Goal: Information Seeking & Learning: Check status

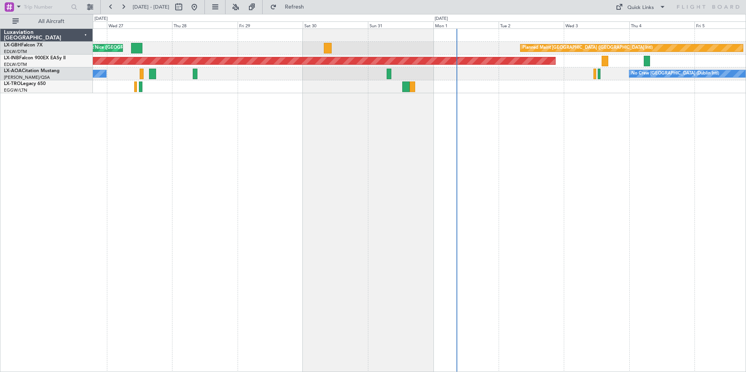
click at [238, 139] on div "Planned Maint [GEOGRAPHIC_DATA] ([GEOGRAPHIC_DATA] Intl) [GEOGRAPHIC_DATA] ([GE…" at bounding box center [419, 200] width 653 height 344
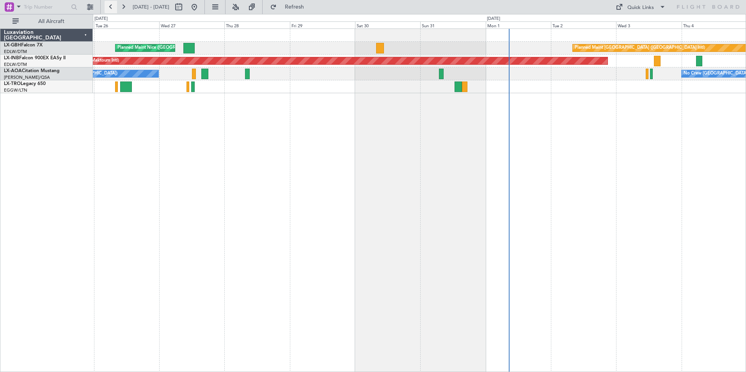
click at [112, 5] on button at bounding box center [111, 7] width 12 height 12
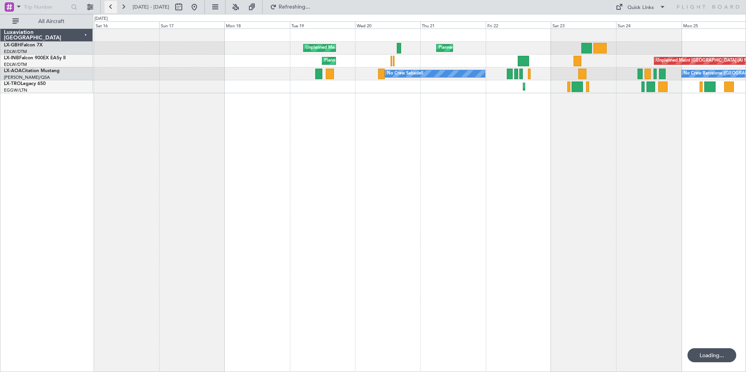
click at [112, 5] on button at bounding box center [111, 7] width 12 height 12
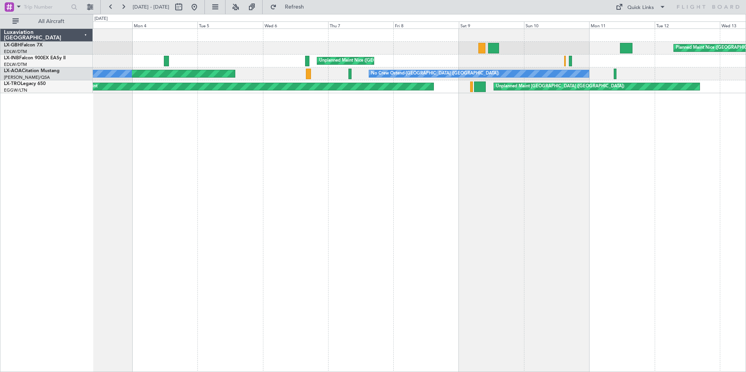
click at [355, 137] on div "Planned Maint Nice ([GEOGRAPHIC_DATA]) [GEOGRAPHIC_DATA] ([GEOGRAPHIC_DATA]) No…" at bounding box center [419, 200] width 653 height 344
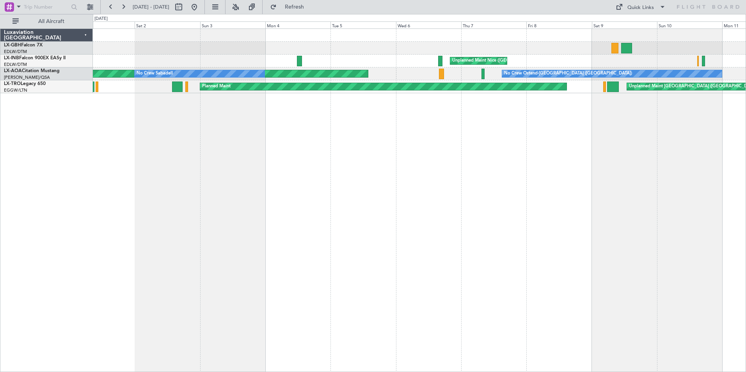
click at [313, 128] on div "Planned Maint Nice ([GEOGRAPHIC_DATA]) [GEOGRAPHIC_DATA] ([GEOGRAPHIC_DATA]) No…" at bounding box center [419, 200] width 653 height 344
click at [240, 59] on div "Unplanned Maint Nice ([GEOGRAPHIC_DATA])" at bounding box center [419, 61] width 653 height 13
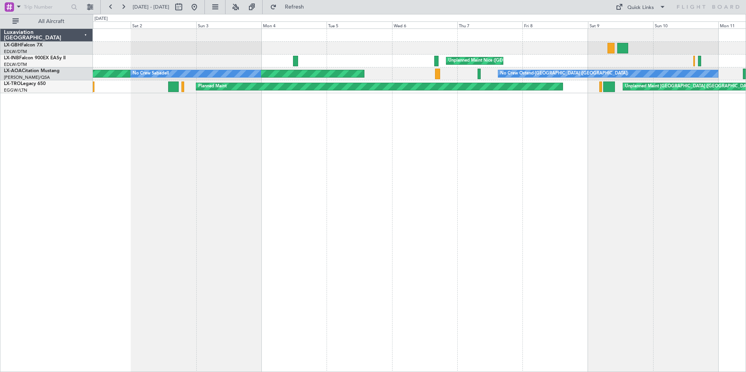
click at [263, 95] on div "Planned Maint Nice ([GEOGRAPHIC_DATA]) [GEOGRAPHIC_DATA] ([GEOGRAPHIC_DATA]) No…" at bounding box center [419, 200] width 653 height 344
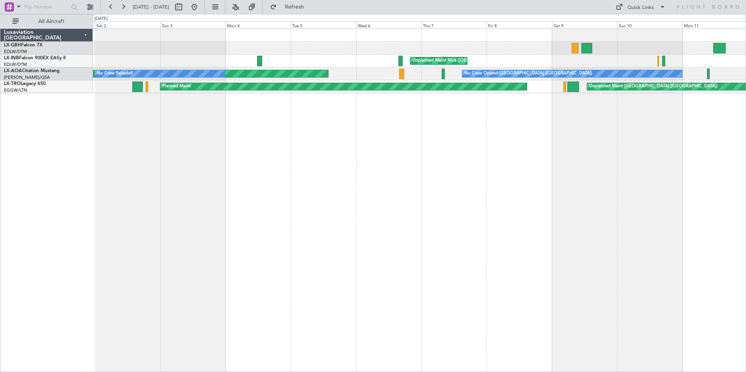
click at [196, 60] on div "Unplanned Maint Nice ([GEOGRAPHIC_DATA])" at bounding box center [419, 61] width 653 height 13
click at [128, 12] on button at bounding box center [123, 7] width 12 height 12
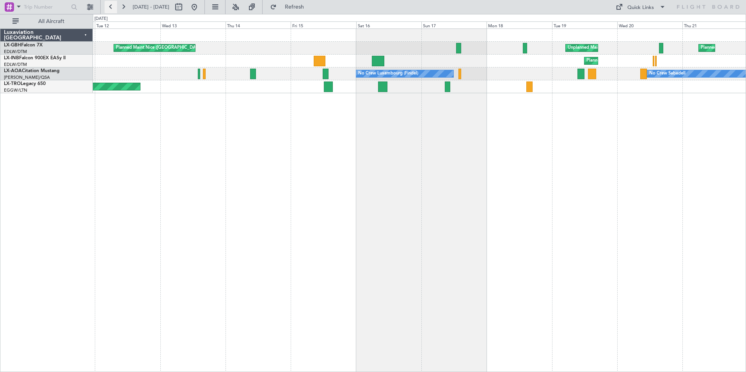
click at [111, 8] on button at bounding box center [111, 7] width 12 height 12
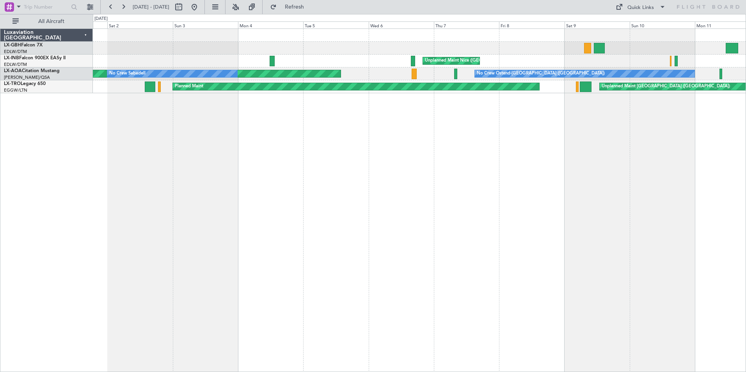
click at [332, 119] on div "Planned Maint Nice ([GEOGRAPHIC_DATA]) [GEOGRAPHIC_DATA] ([GEOGRAPHIC_DATA]) No…" at bounding box center [419, 200] width 653 height 344
click at [111, 9] on button at bounding box center [111, 7] width 12 height 12
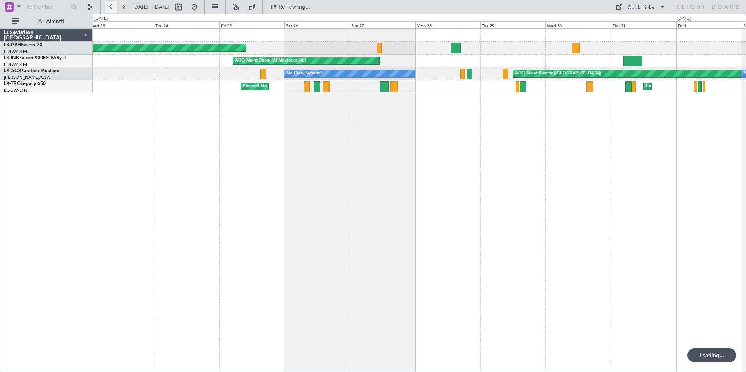
click at [111, 9] on button at bounding box center [111, 7] width 12 height 12
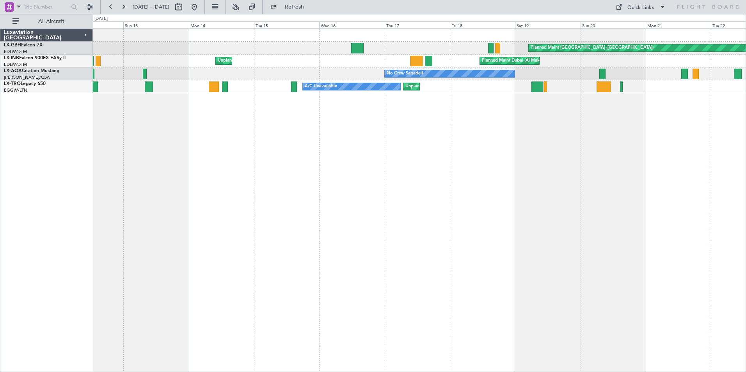
click at [318, 151] on div "Planned Maint [GEOGRAPHIC_DATA] ([GEOGRAPHIC_DATA]) Planned Maint [GEOGRAPHIC_D…" at bounding box center [419, 200] width 653 height 344
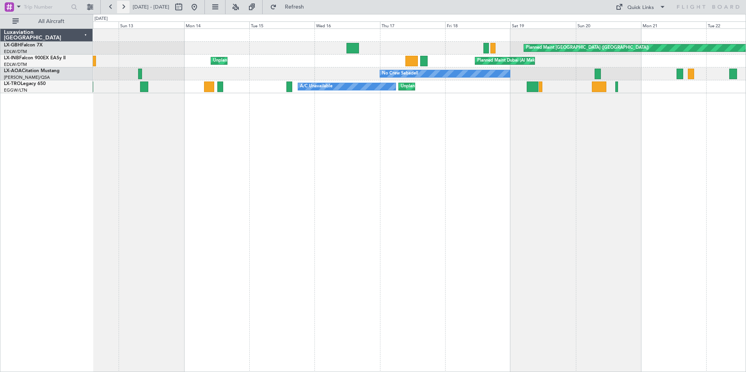
click at [124, 9] on button at bounding box center [123, 7] width 12 height 12
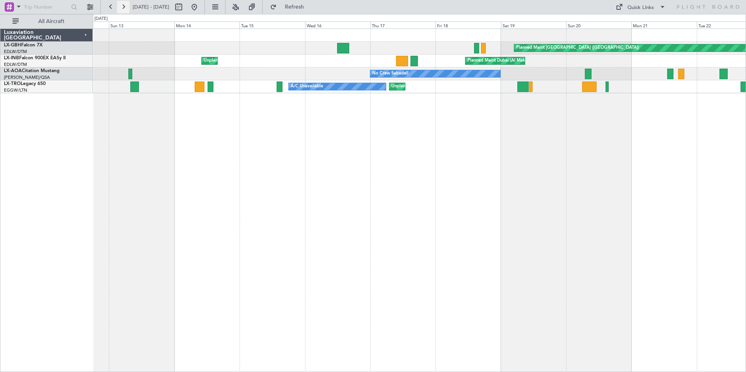
click at [124, 9] on button at bounding box center [123, 7] width 12 height 12
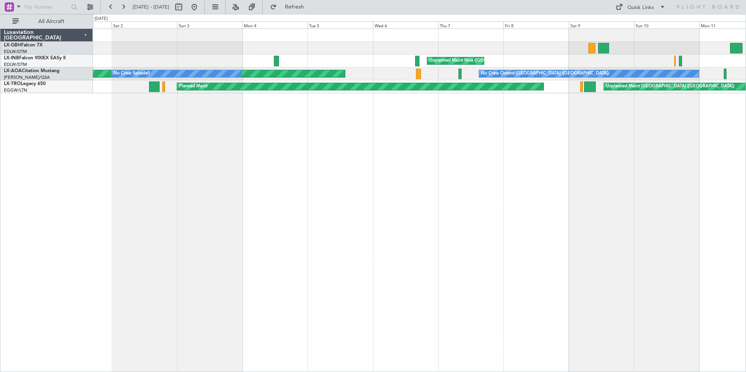
click at [263, 106] on div "Planned Maint Nice ([GEOGRAPHIC_DATA]) [GEOGRAPHIC_DATA] ([GEOGRAPHIC_DATA]) AO…" at bounding box center [419, 200] width 653 height 344
click at [111, 8] on button at bounding box center [111, 7] width 12 height 12
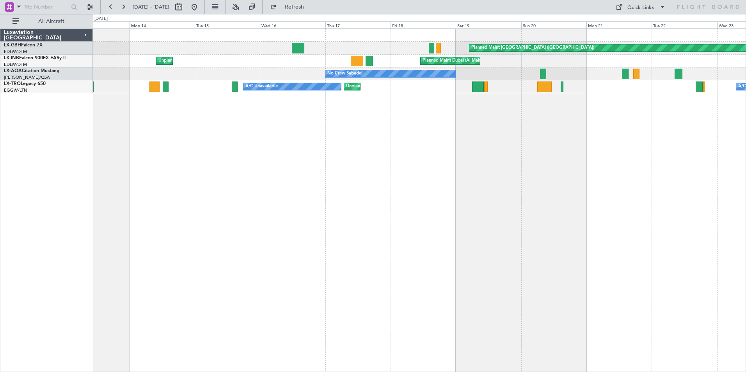
click at [276, 106] on div "Planned Maint [GEOGRAPHIC_DATA] ([GEOGRAPHIC_DATA]) Planned Maint [GEOGRAPHIC_D…" at bounding box center [419, 200] width 653 height 344
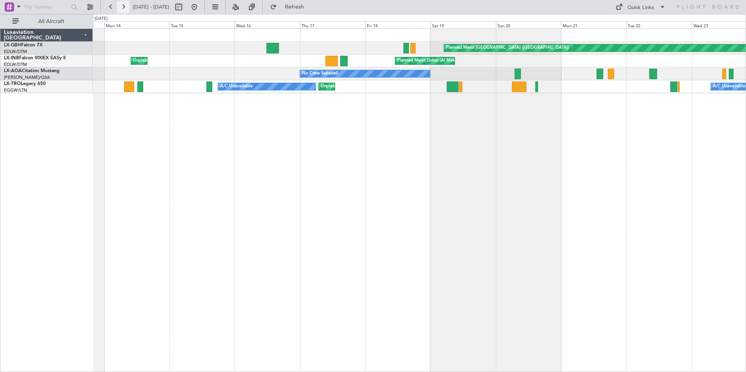
click at [122, 10] on button at bounding box center [123, 7] width 12 height 12
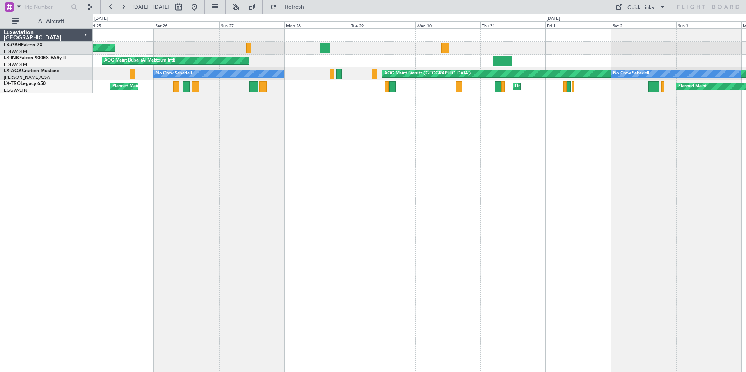
click at [204, 163] on div "Planned Maint [GEOGRAPHIC_DATA] ([GEOGRAPHIC_DATA]) AOG Maint [GEOGRAPHIC_DATA]…" at bounding box center [419, 200] width 653 height 344
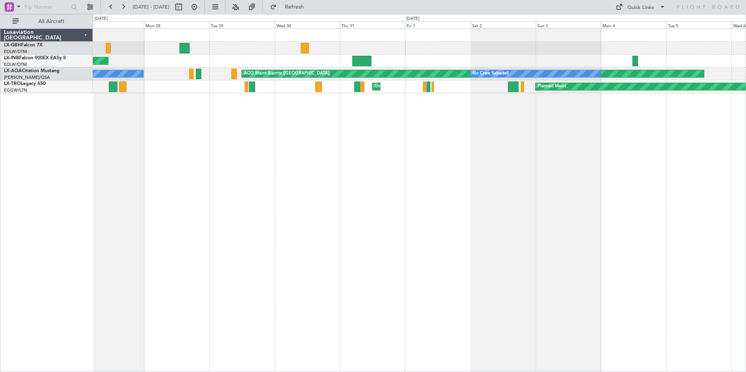
click at [219, 139] on div "Planned Maint [GEOGRAPHIC_DATA] ([GEOGRAPHIC_DATA]) AOG Maint [GEOGRAPHIC_DATA]…" at bounding box center [419, 200] width 653 height 344
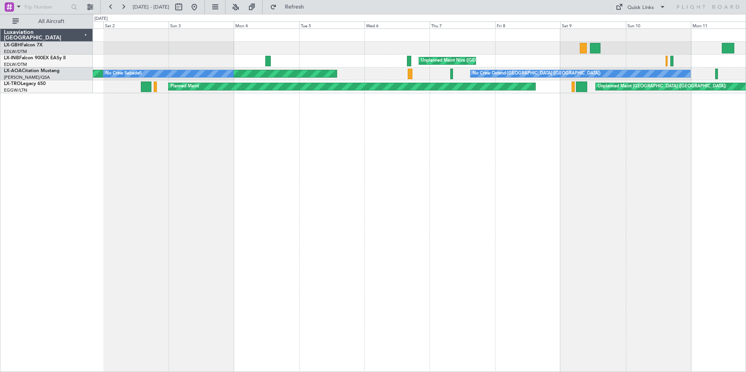
click at [192, 143] on div "Planned Maint Nice ([GEOGRAPHIC_DATA]) [GEOGRAPHIC_DATA] ([GEOGRAPHIC_DATA]) AO…" at bounding box center [419, 200] width 653 height 344
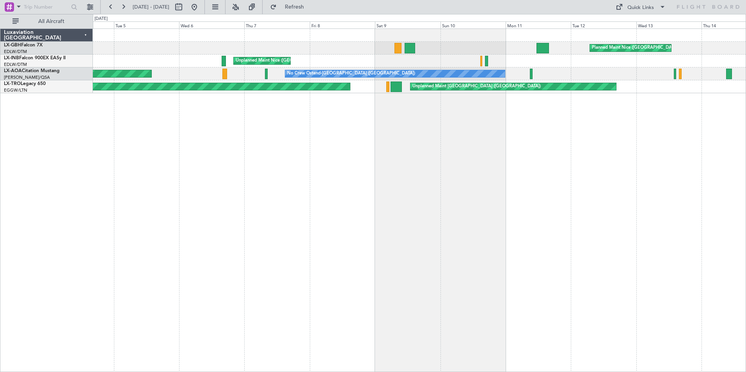
click at [281, 137] on div "Planned Maint Nice ([GEOGRAPHIC_DATA]) [GEOGRAPHIC_DATA] ([GEOGRAPHIC_DATA]) AO…" at bounding box center [419, 200] width 653 height 344
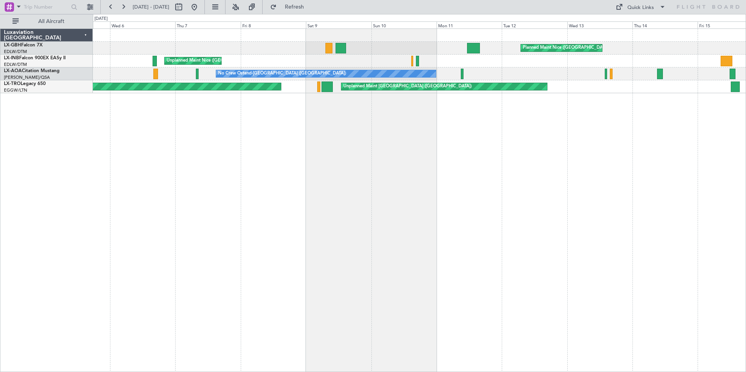
click at [373, 139] on div "Planned Maint Nice ([GEOGRAPHIC_DATA]) [GEOGRAPHIC_DATA] ([GEOGRAPHIC_DATA]) No…" at bounding box center [419, 200] width 653 height 344
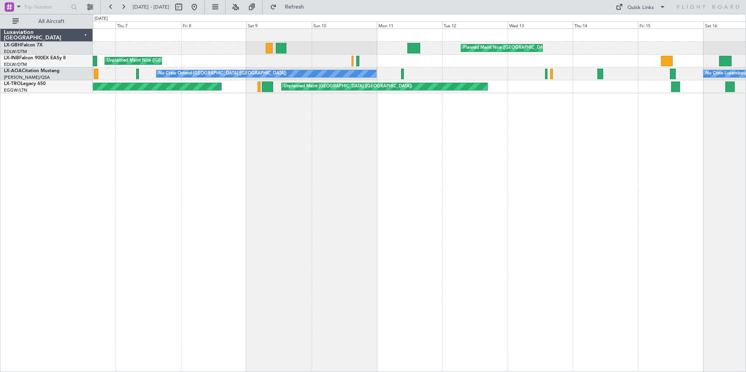
click at [302, 103] on div "Planned Maint Nice ([GEOGRAPHIC_DATA]) [GEOGRAPHIC_DATA] ([GEOGRAPHIC_DATA]) No…" at bounding box center [419, 200] width 653 height 344
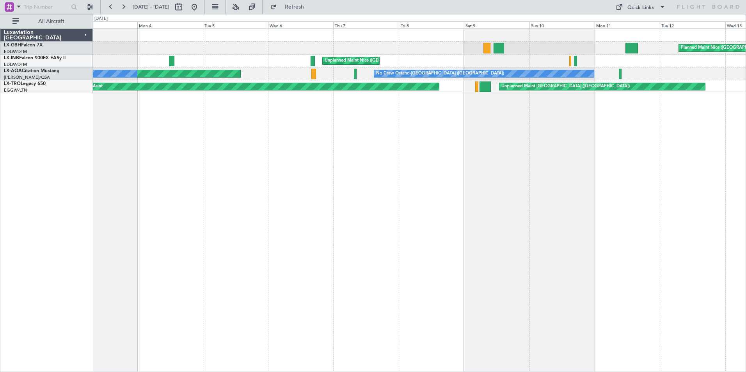
click at [425, 171] on div "Planned Maint Nice ([GEOGRAPHIC_DATA]) [GEOGRAPHIC_DATA] ([GEOGRAPHIC_DATA]) No…" at bounding box center [419, 200] width 653 height 344
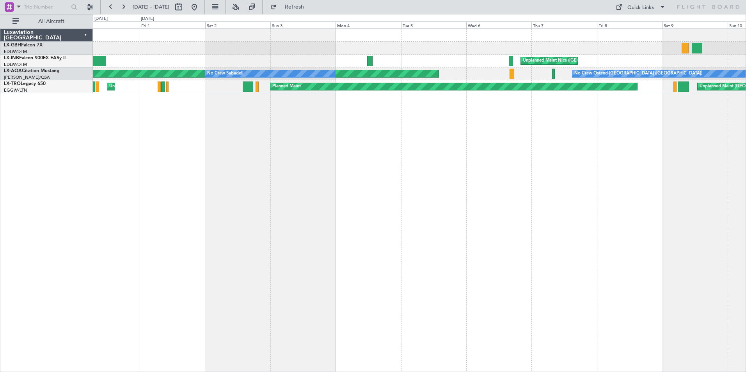
click at [448, 159] on div "Planned Maint Nice ([GEOGRAPHIC_DATA]) [GEOGRAPHIC_DATA] ([GEOGRAPHIC_DATA]) No…" at bounding box center [419, 200] width 653 height 344
click at [318, 136] on div "Planned Maint Nice ([GEOGRAPHIC_DATA]) [GEOGRAPHIC_DATA] ([GEOGRAPHIC_DATA]) No…" at bounding box center [419, 200] width 653 height 344
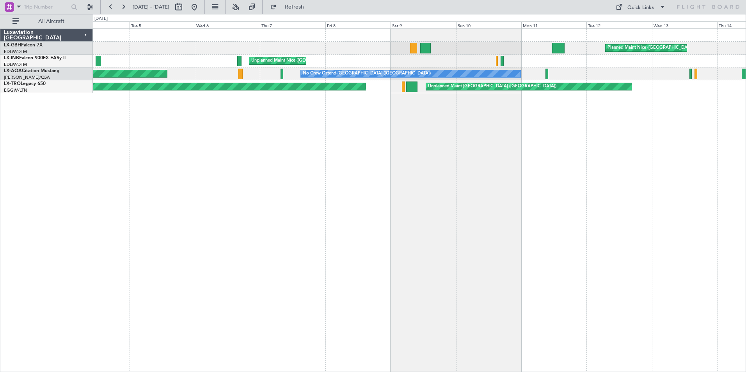
click at [93, 175] on div "Planned Maint Nice ([GEOGRAPHIC_DATA]) [GEOGRAPHIC_DATA] ([GEOGRAPHIC_DATA]) AO…" at bounding box center [419, 200] width 653 height 344
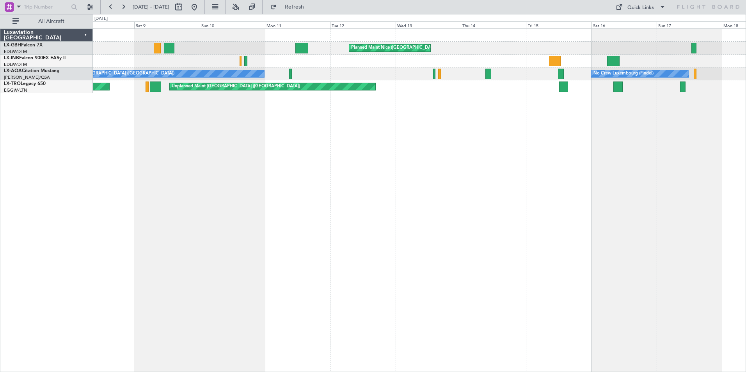
click at [266, 146] on div "Planned Maint Nice ([GEOGRAPHIC_DATA]) Unplanned Maint [GEOGRAPHIC_DATA] ([GEOG…" at bounding box center [419, 200] width 653 height 344
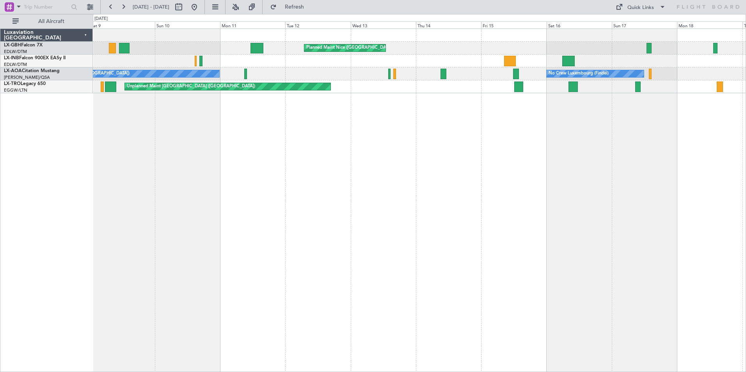
click at [310, 138] on div "Planned Maint Nice ([GEOGRAPHIC_DATA]) Unplanned Maint [GEOGRAPHIC_DATA] ([GEOG…" at bounding box center [419, 200] width 653 height 344
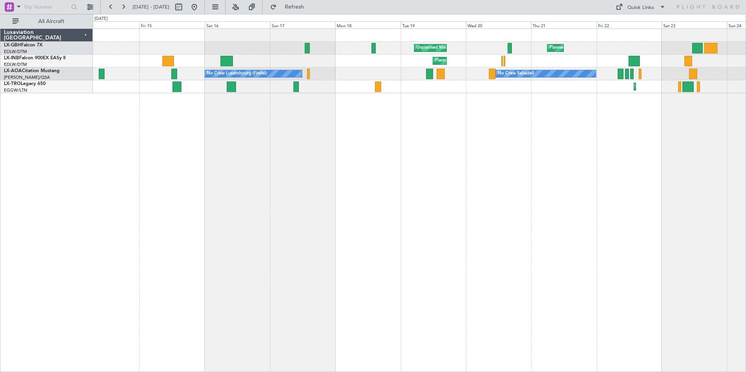
click at [359, 142] on div "Unplanned Maint [GEOGRAPHIC_DATA] ([GEOGRAPHIC_DATA]) [GEOGRAPHIC_DATA] ([GEOGR…" at bounding box center [419, 200] width 653 height 344
click at [357, 142] on div "Unplanned Maint [GEOGRAPHIC_DATA] ([GEOGRAPHIC_DATA]) [GEOGRAPHIC_DATA] ([GEOGR…" at bounding box center [419, 200] width 653 height 344
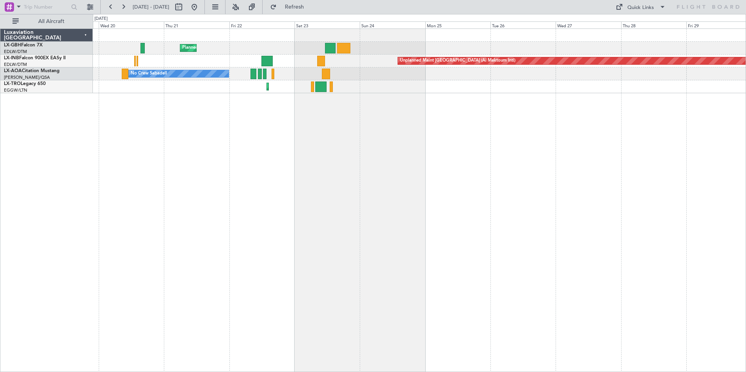
click at [352, 144] on div "Planned Maint Nice ([GEOGRAPHIC_DATA]) Unplanned Maint [GEOGRAPHIC_DATA] ([GEOG…" at bounding box center [419, 200] width 653 height 344
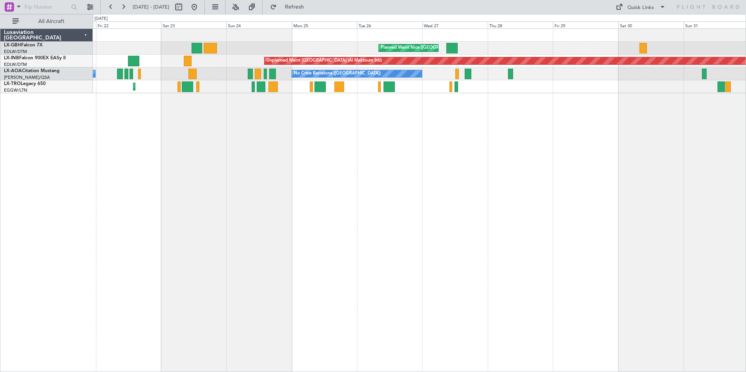
click at [296, 138] on div "Planned Maint Nice ([GEOGRAPHIC_DATA]) [GEOGRAPHIC_DATA] ([GEOGRAPHIC_DATA]) Pl…" at bounding box center [419, 200] width 653 height 344
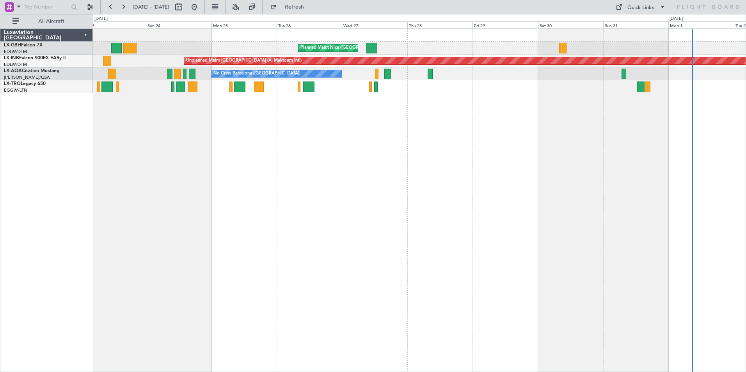
click at [317, 161] on div "Planned Maint Nice ([GEOGRAPHIC_DATA]) [GEOGRAPHIC_DATA] ([GEOGRAPHIC_DATA]) Pl…" at bounding box center [419, 200] width 653 height 344
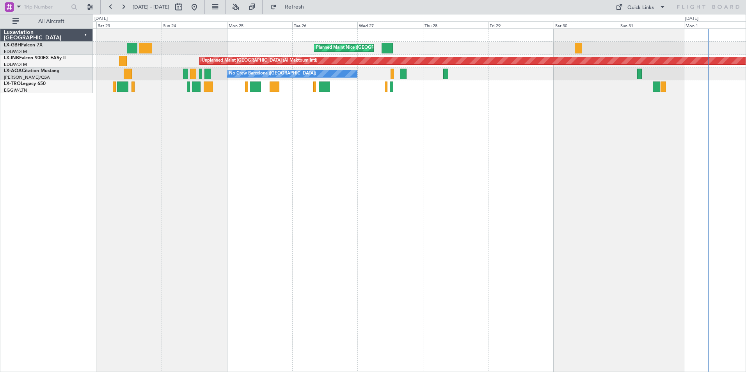
click at [546, 163] on div "Planned Maint Nice ([GEOGRAPHIC_DATA]) [GEOGRAPHIC_DATA] ([GEOGRAPHIC_DATA]) Pl…" at bounding box center [419, 200] width 653 height 344
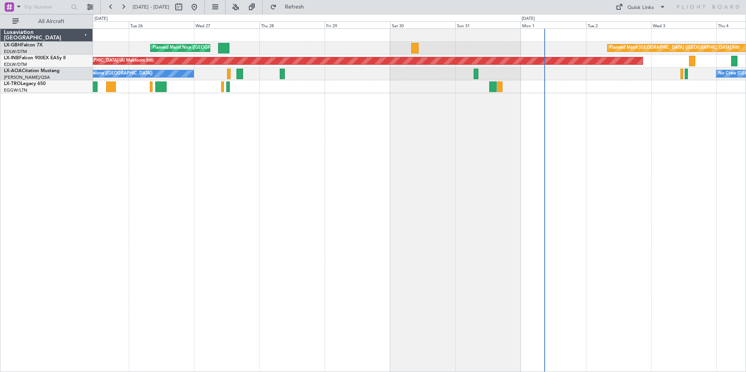
click at [249, 167] on div "Planned Maint Nice ([GEOGRAPHIC_DATA]) Planned Maint [GEOGRAPHIC_DATA] ([GEOGRA…" at bounding box center [419, 200] width 653 height 344
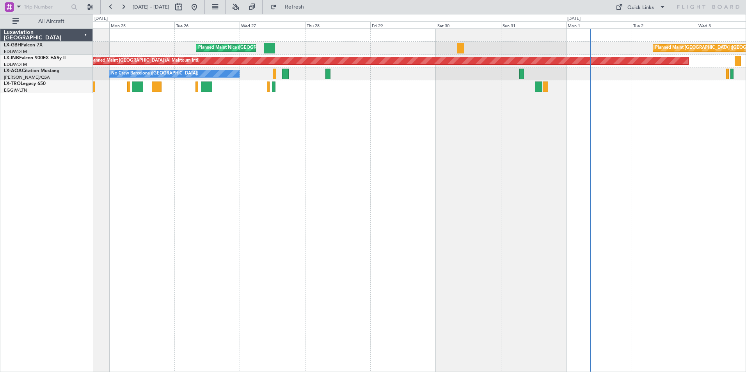
click at [493, 163] on div "Planned Maint Nice ([GEOGRAPHIC_DATA]) Planned Maint [GEOGRAPHIC_DATA] ([GEOGRA…" at bounding box center [419, 200] width 653 height 344
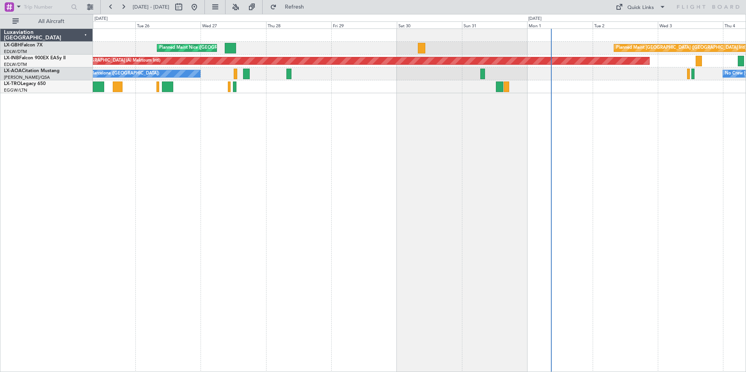
click at [433, 107] on div "Planned Maint Nice ([GEOGRAPHIC_DATA]) Planned Maint [GEOGRAPHIC_DATA] ([GEOGRA…" at bounding box center [419, 200] width 653 height 344
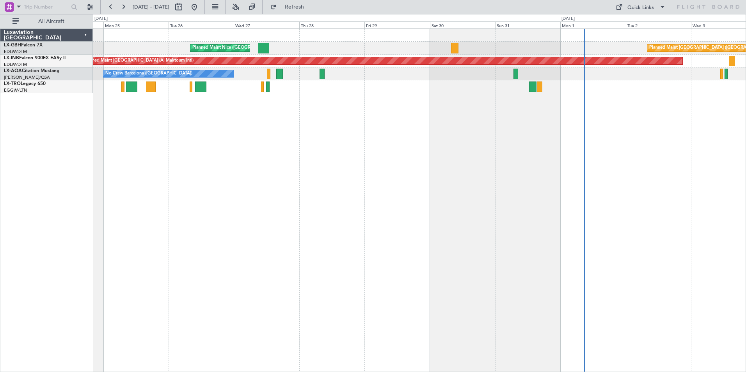
click at [534, 199] on div "Planned Maint Nice ([GEOGRAPHIC_DATA]) Planned Maint [GEOGRAPHIC_DATA] ([GEOGRA…" at bounding box center [419, 200] width 653 height 344
click at [624, 206] on div "Planned Maint Nice ([GEOGRAPHIC_DATA]) Planned Maint [GEOGRAPHIC_DATA] ([GEOGRA…" at bounding box center [419, 200] width 653 height 344
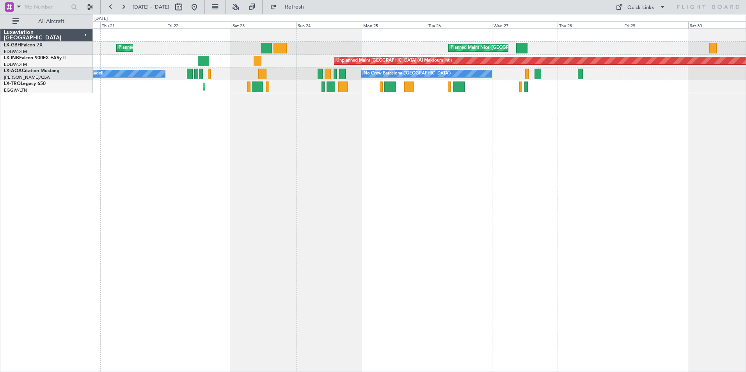
click at [532, 176] on div "Planned Maint Nice ([GEOGRAPHIC_DATA]) [GEOGRAPHIC_DATA] ([GEOGRAPHIC_DATA]) Un…" at bounding box center [419, 200] width 653 height 344
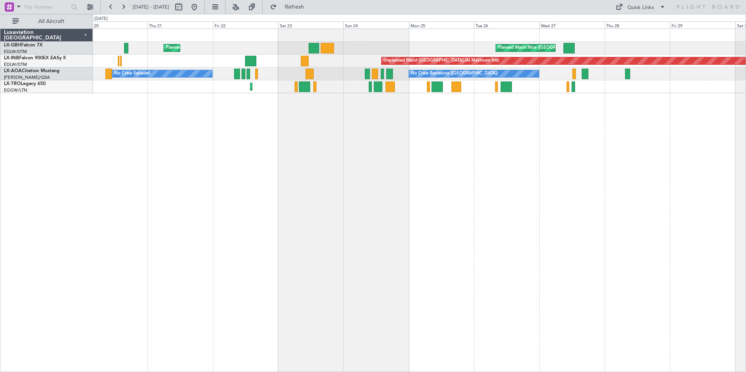
click at [565, 141] on div "Planned Maint Nice ([GEOGRAPHIC_DATA]) [GEOGRAPHIC_DATA] ([GEOGRAPHIC_DATA]) Un…" at bounding box center [419, 200] width 653 height 344
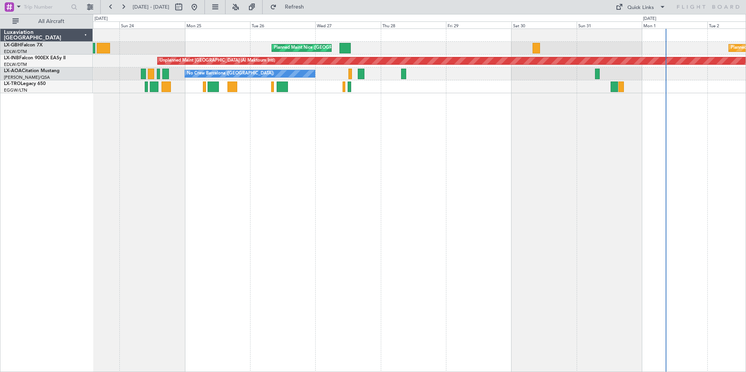
click at [261, 151] on div "Planned Maint Nice ([GEOGRAPHIC_DATA]) Planned Maint [GEOGRAPHIC_DATA] ([GEOGRA…" at bounding box center [419, 200] width 653 height 344
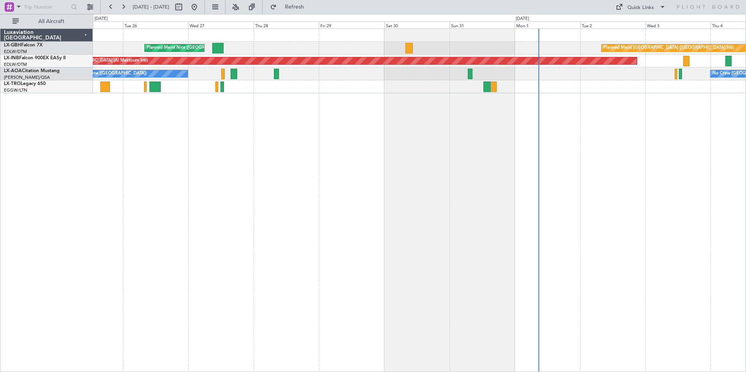
click at [309, 147] on div "Planned Maint Nice ([GEOGRAPHIC_DATA]) Planned Maint [GEOGRAPHIC_DATA] ([GEOGRA…" at bounding box center [419, 200] width 653 height 344
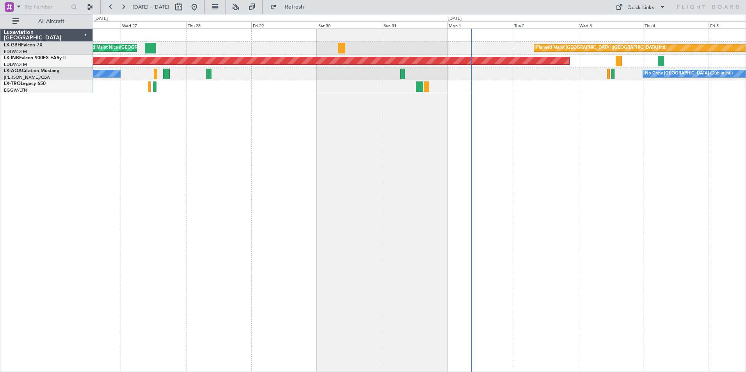
click at [523, 159] on div "Planned Maint Nice ([GEOGRAPHIC_DATA]) Planned Maint [GEOGRAPHIC_DATA] ([GEOGRA…" at bounding box center [419, 200] width 653 height 344
